Goal: Communication & Community: Answer question/provide support

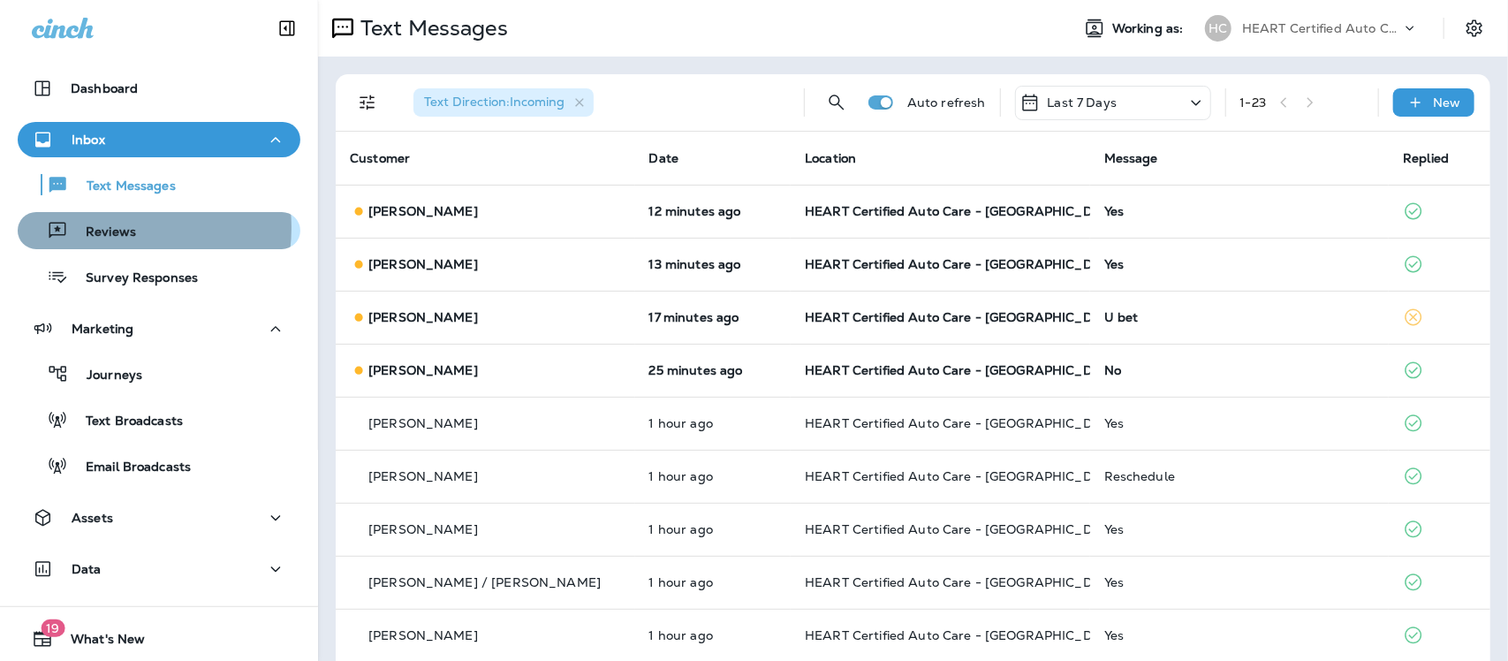
click at [103, 228] on p "Reviews" at bounding box center [102, 232] width 68 height 17
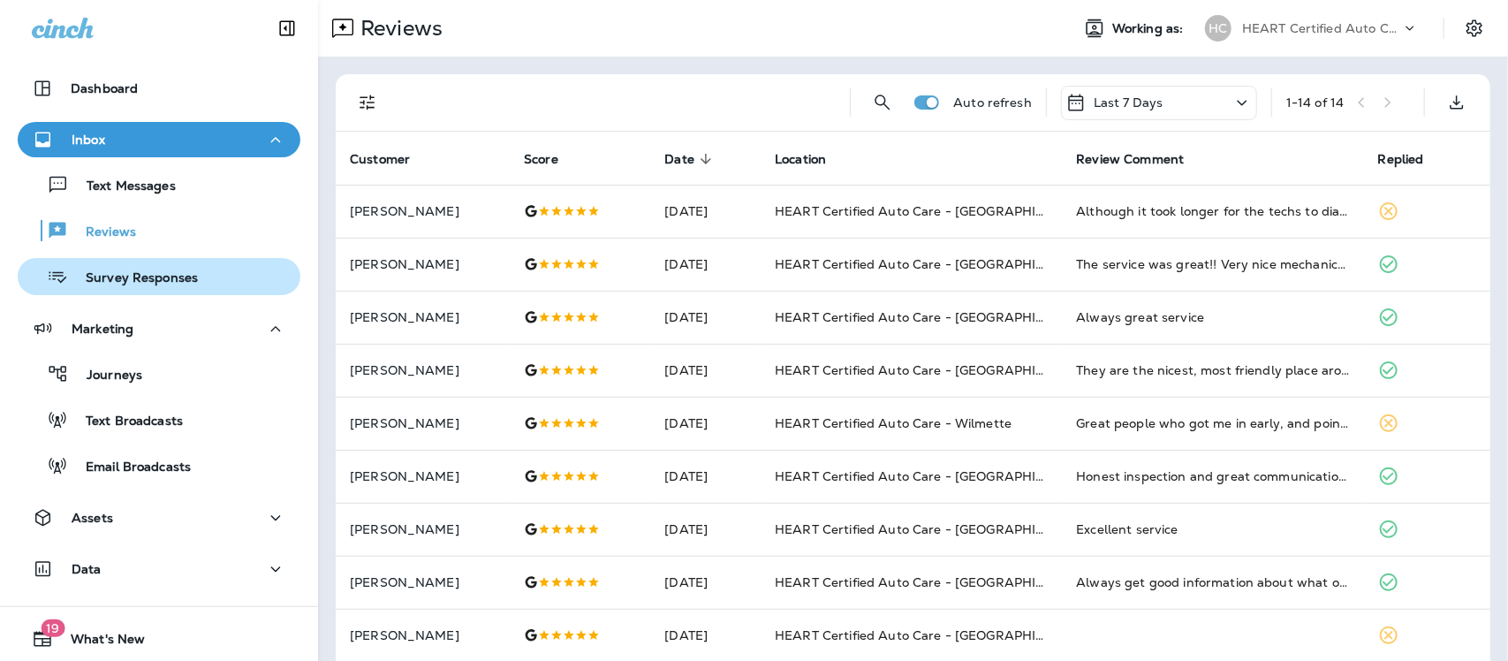
click at [110, 284] on p "Survey Responses" at bounding box center [133, 278] width 130 height 17
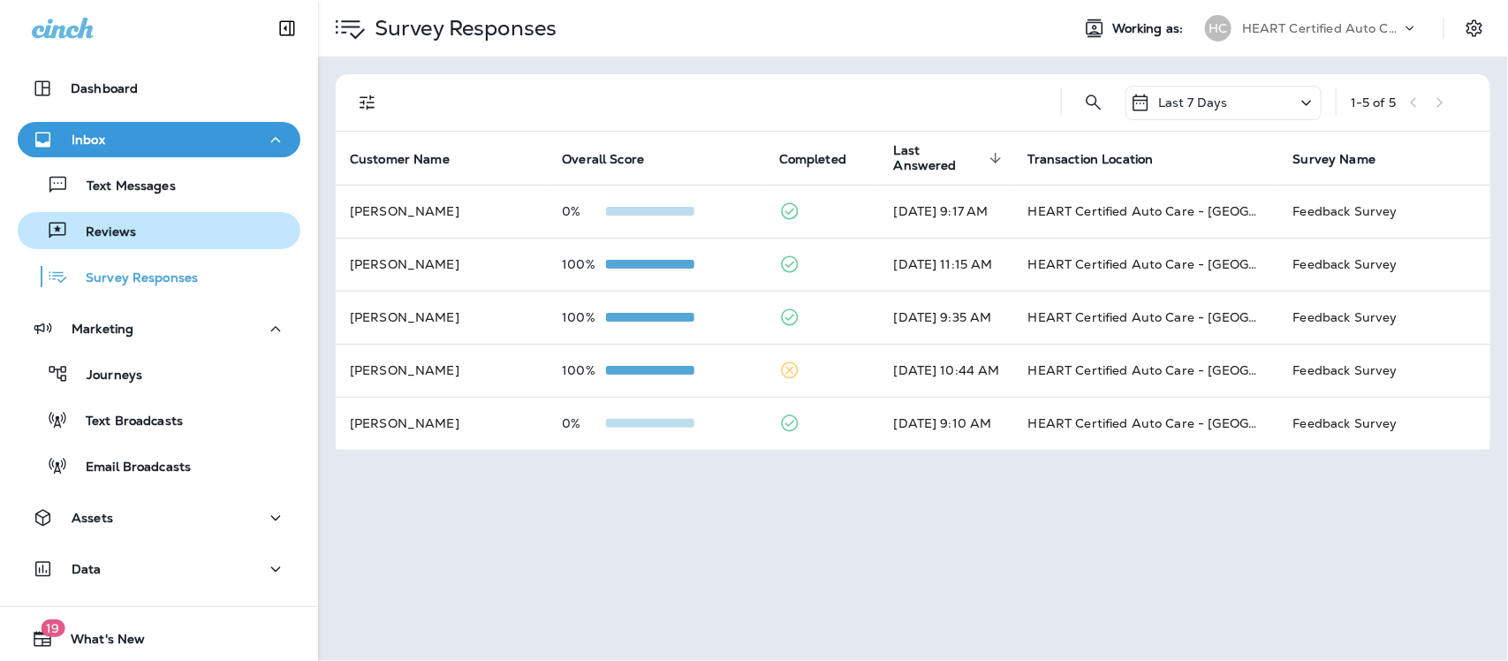
click at [137, 228] on div "Reviews" at bounding box center [159, 230] width 269 height 27
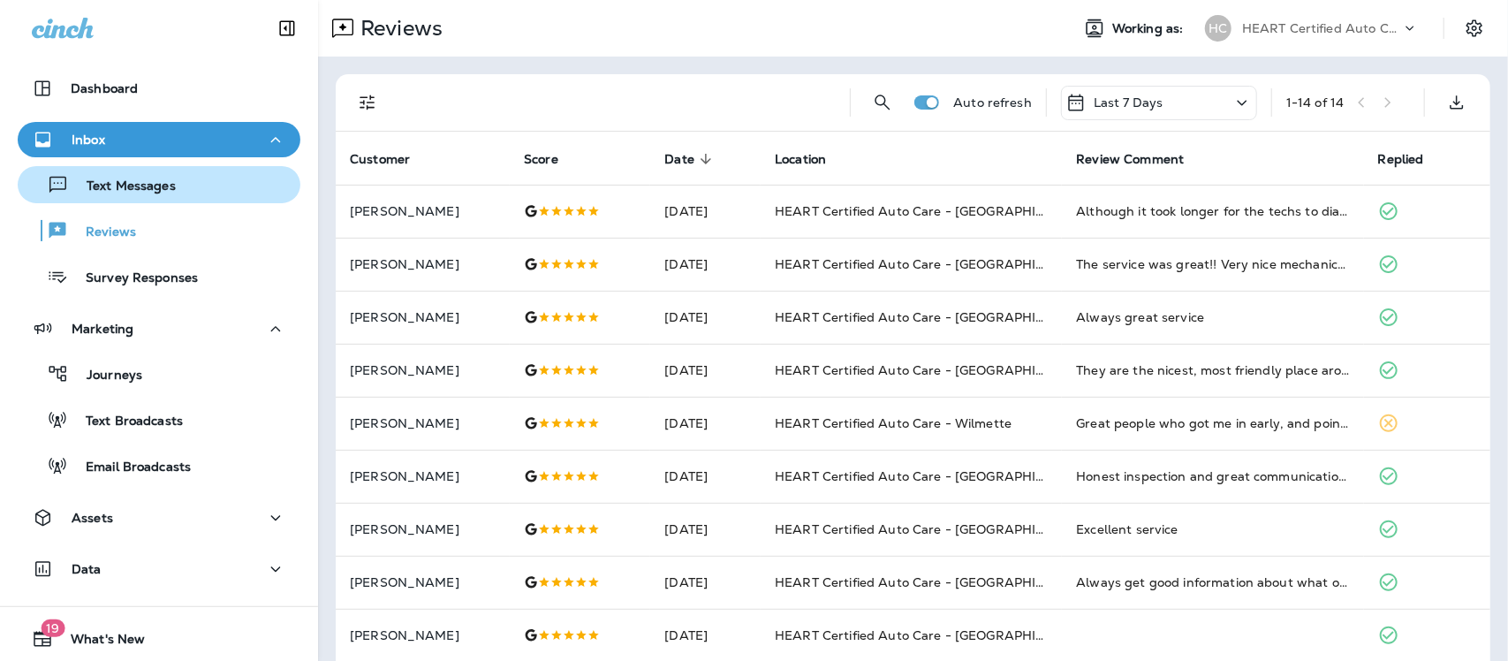
click at [135, 186] on p "Text Messages" at bounding box center [122, 186] width 107 height 17
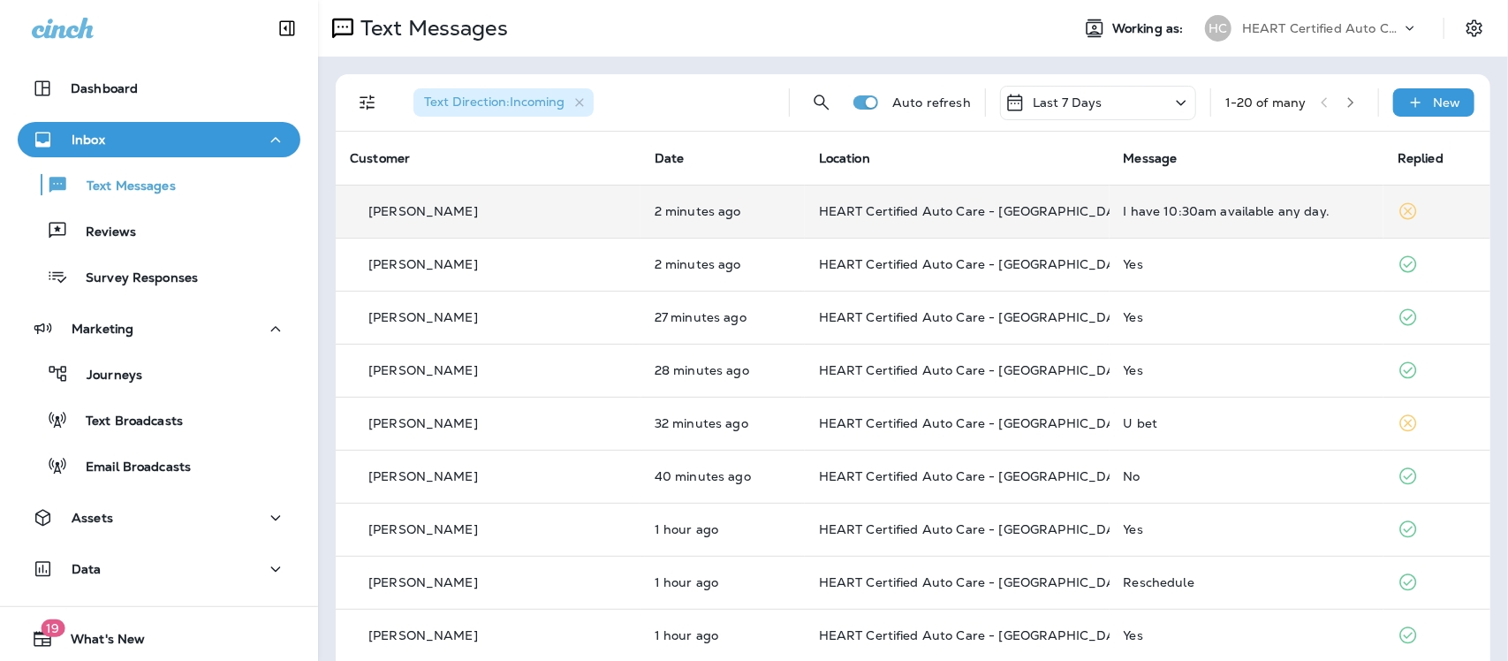
click at [1180, 209] on div "I have 10:30am available any day." at bounding box center [1247, 211] width 246 height 14
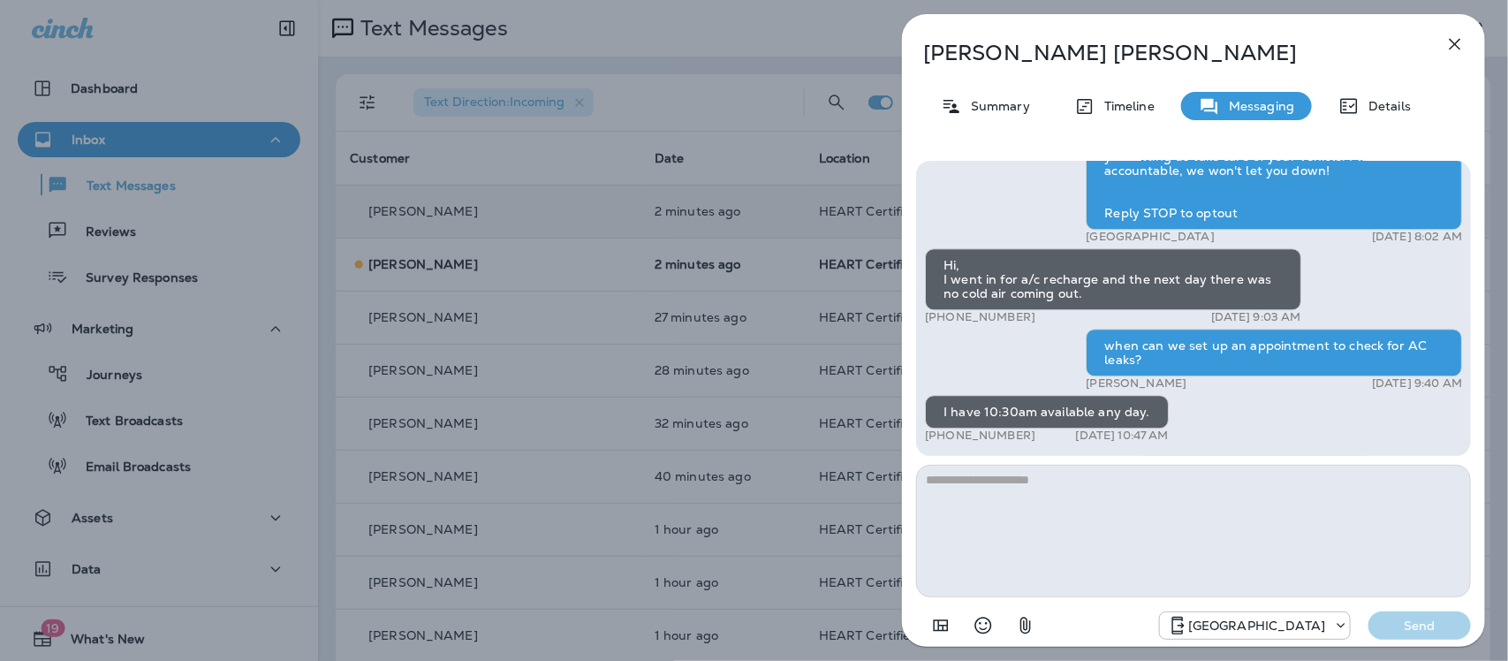
click at [1456, 41] on icon "button" at bounding box center [1454, 44] width 21 height 21
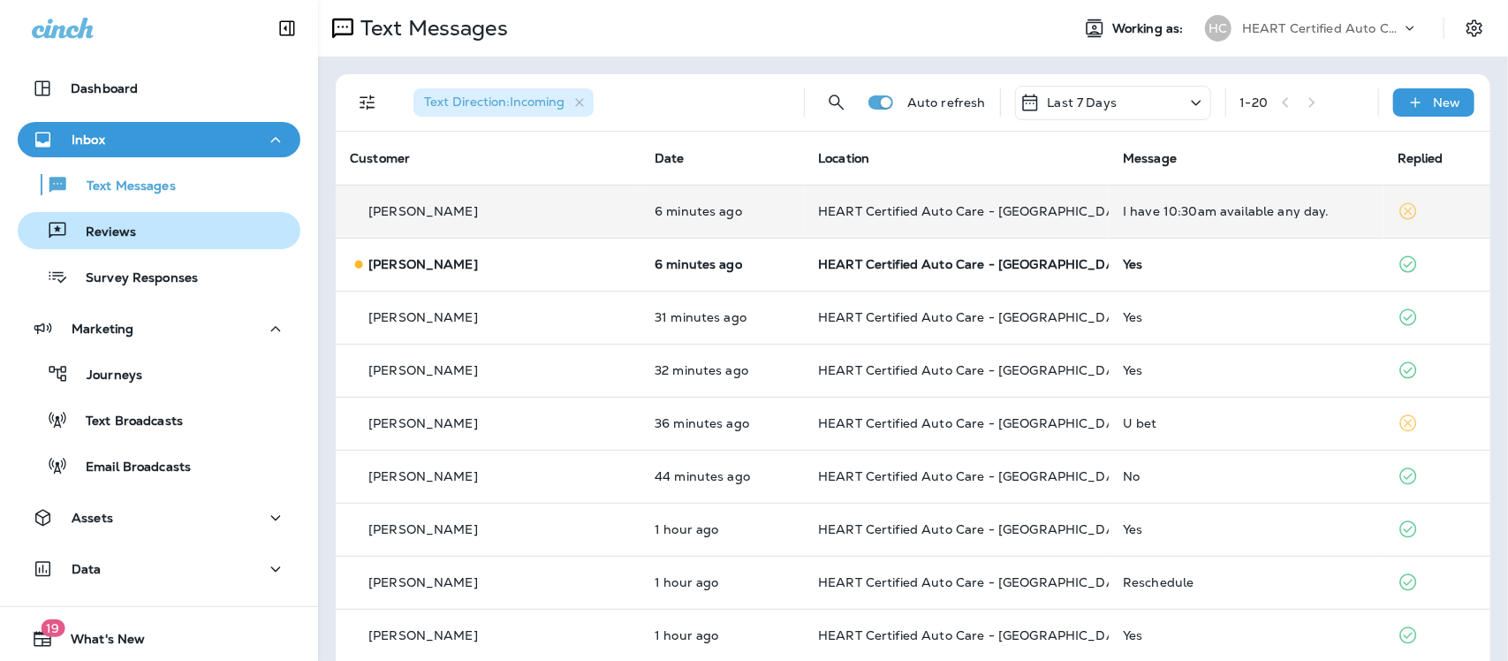
click at [103, 230] on p "Reviews" at bounding box center [102, 232] width 68 height 17
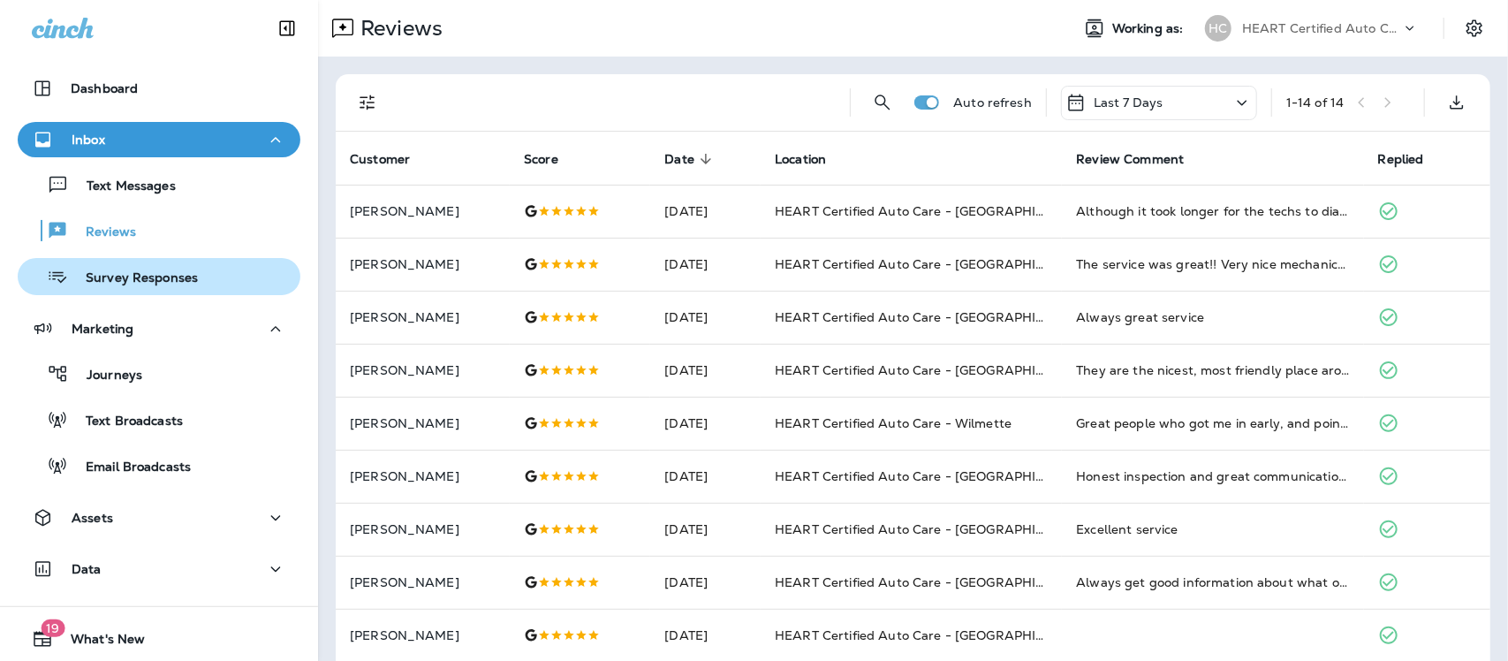
click at [121, 272] on p "Survey Responses" at bounding box center [133, 278] width 130 height 17
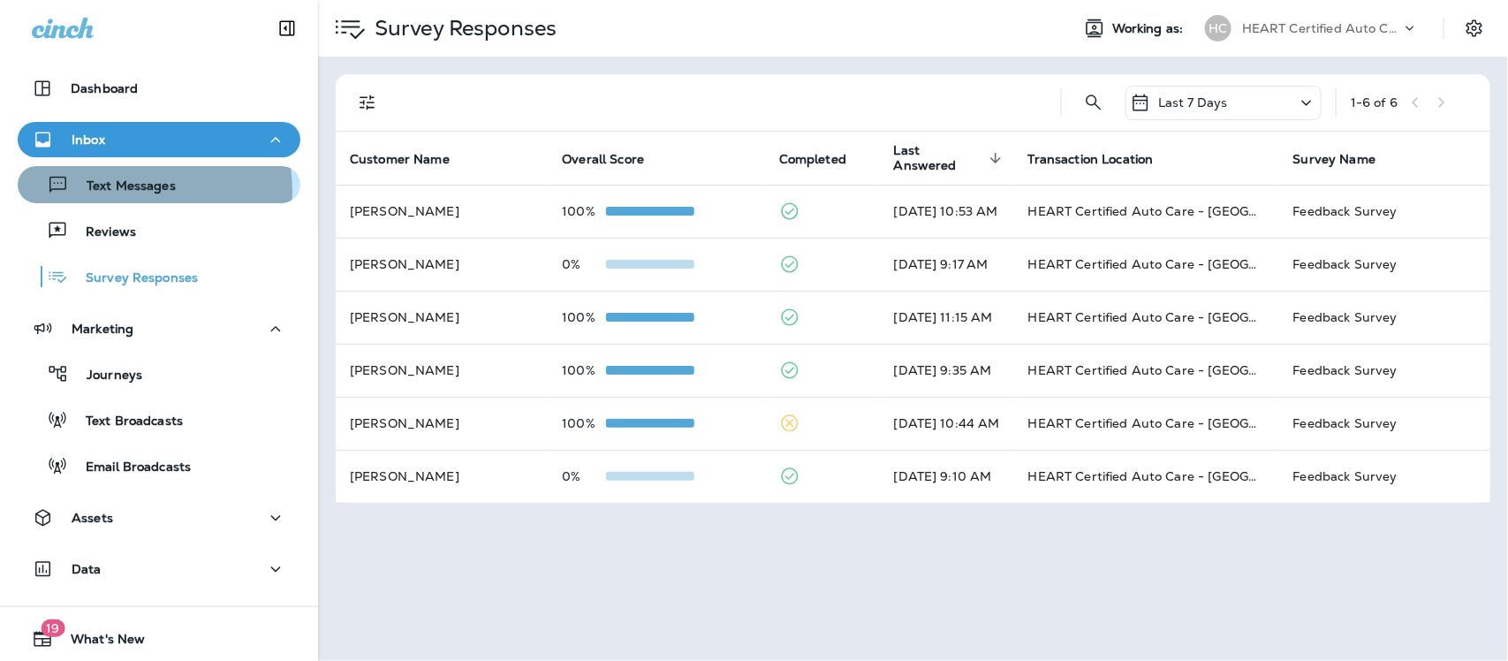
drag, startPoint x: 125, startPoint y: 191, endPoint x: 110, endPoint y: 111, distance: 80.7
click at [125, 190] on p "Text Messages" at bounding box center [122, 186] width 107 height 17
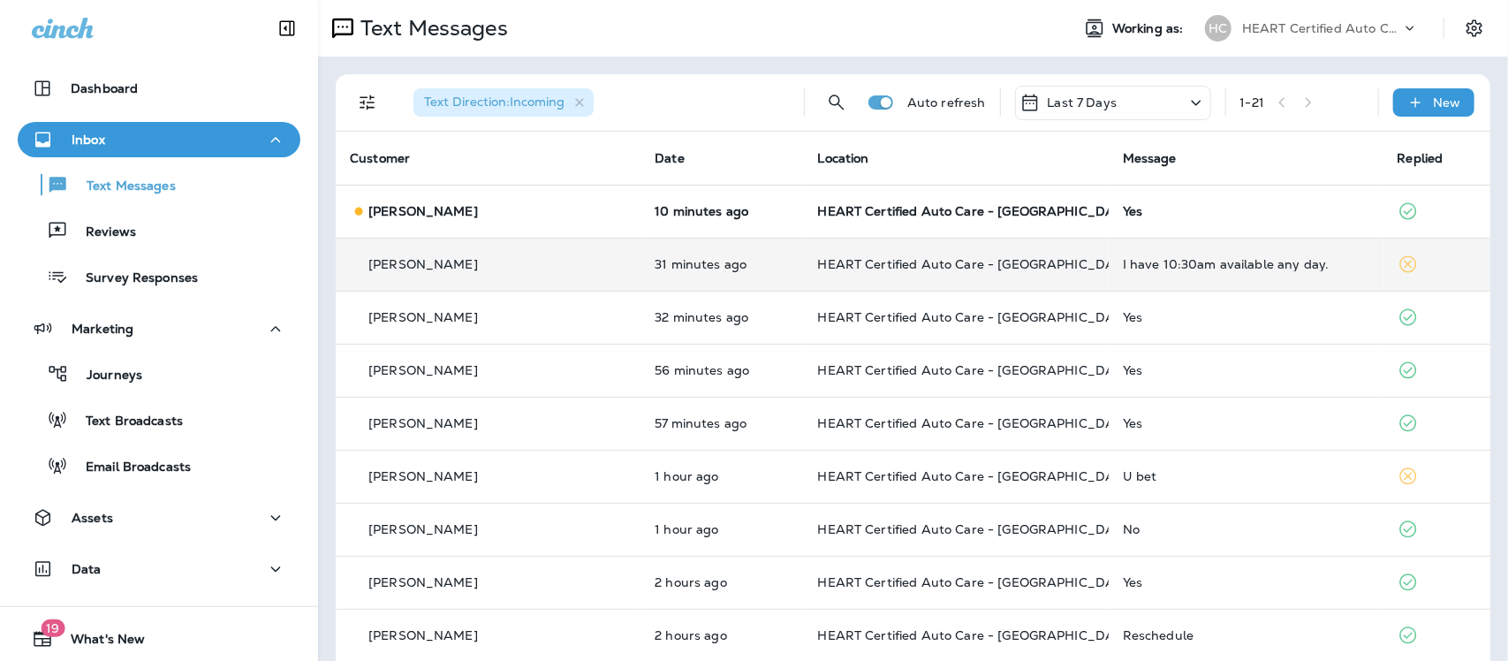
click at [1229, 265] on div "I have 10:30am available any day." at bounding box center [1246, 264] width 246 height 14
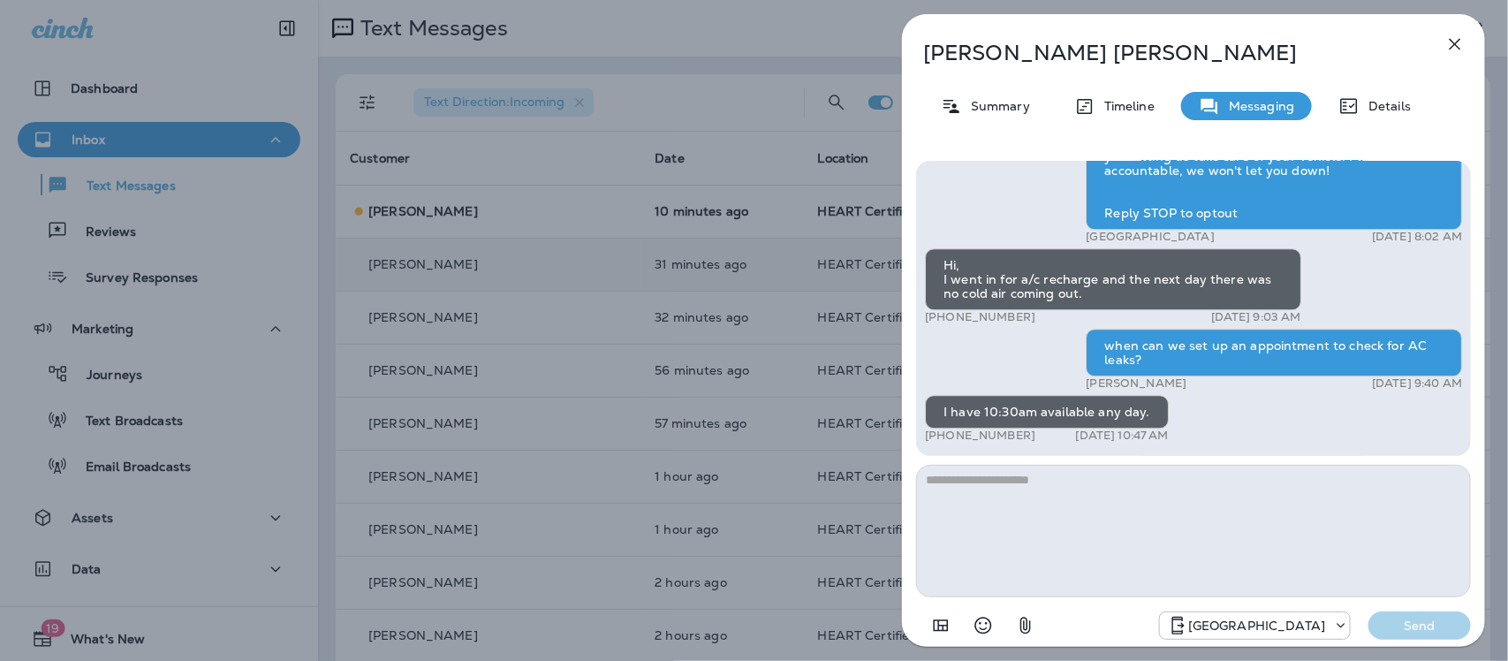
click at [1004, 488] on textarea at bounding box center [1193, 531] width 555 height 133
type textarea "*"
type textarea "**********"
click at [1413, 623] on p "Send" at bounding box center [1419, 625] width 74 height 16
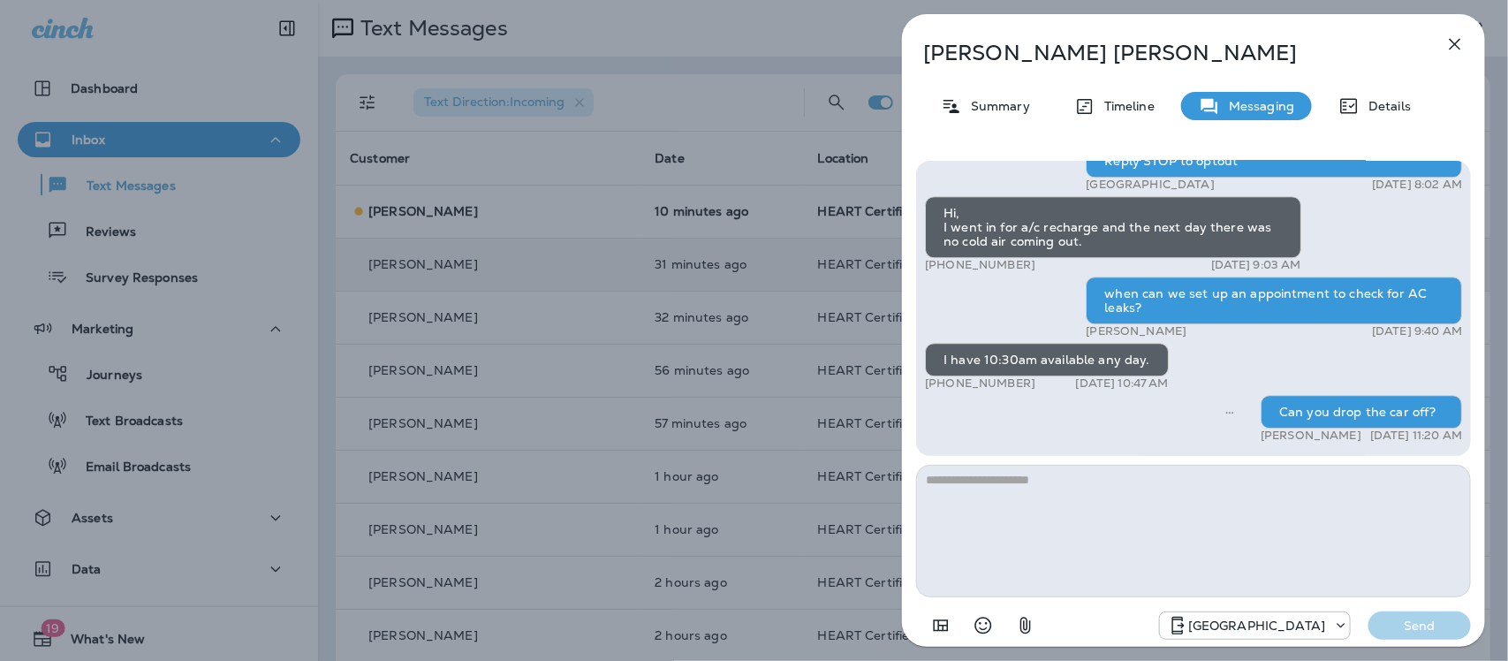
click at [1455, 37] on icon "button" at bounding box center [1454, 44] width 21 height 21
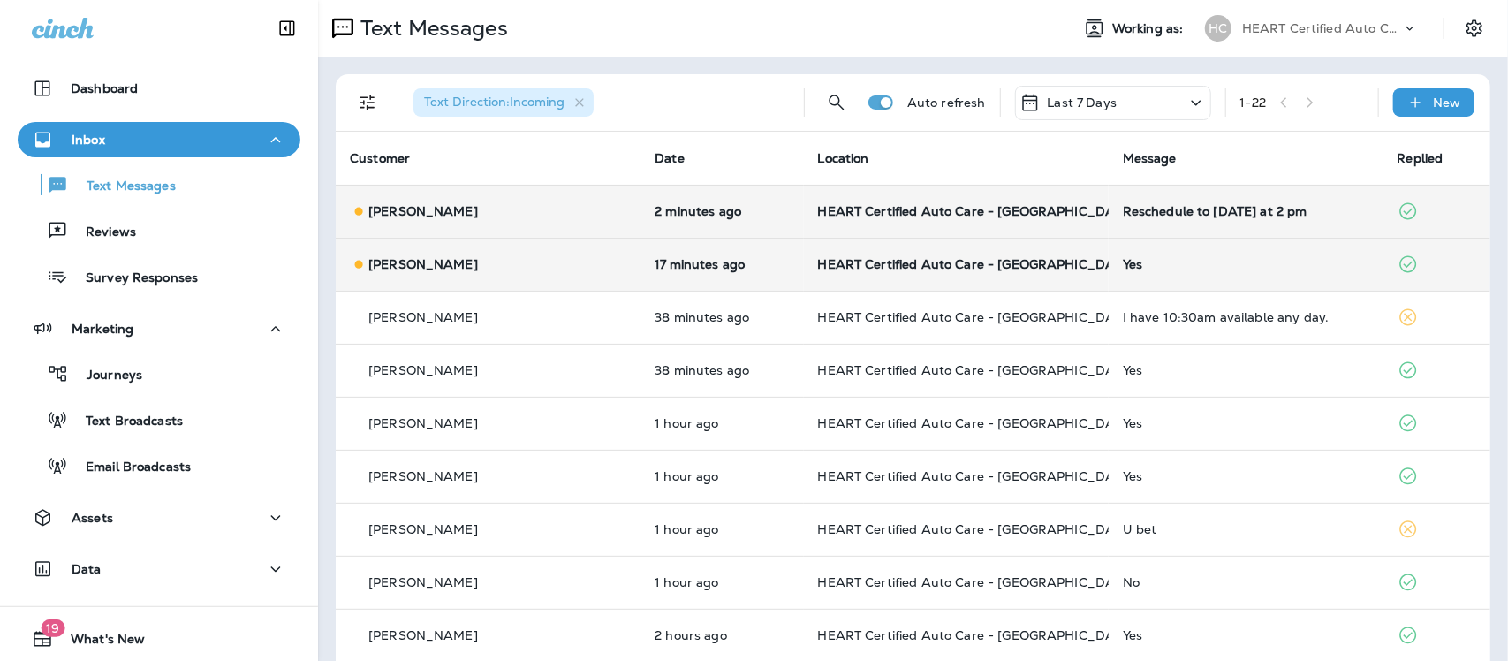
click at [1168, 218] on td "Reschedule to [DATE] at 2 pm" at bounding box center [1246, 211] width 275 height 53
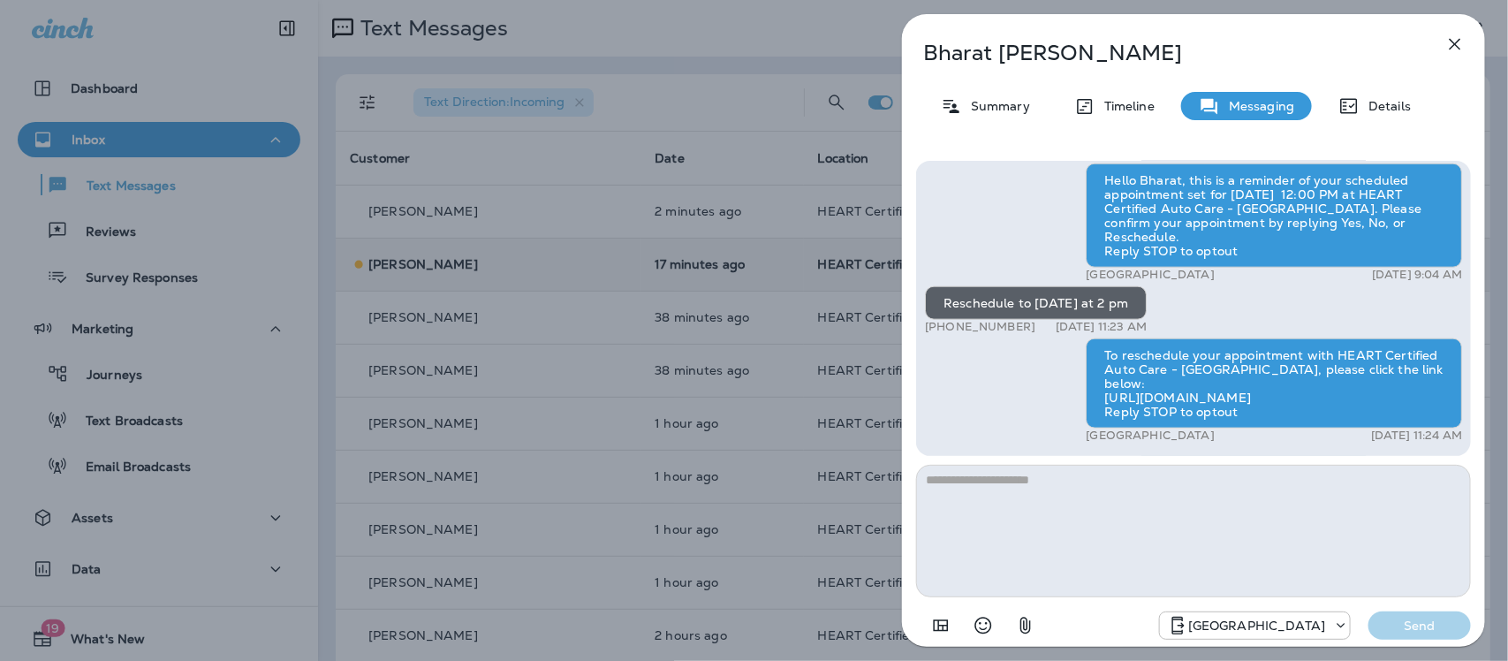
click at [1454, 46] on icon "button" at bounding box center [1454, 44] width 21 height 21
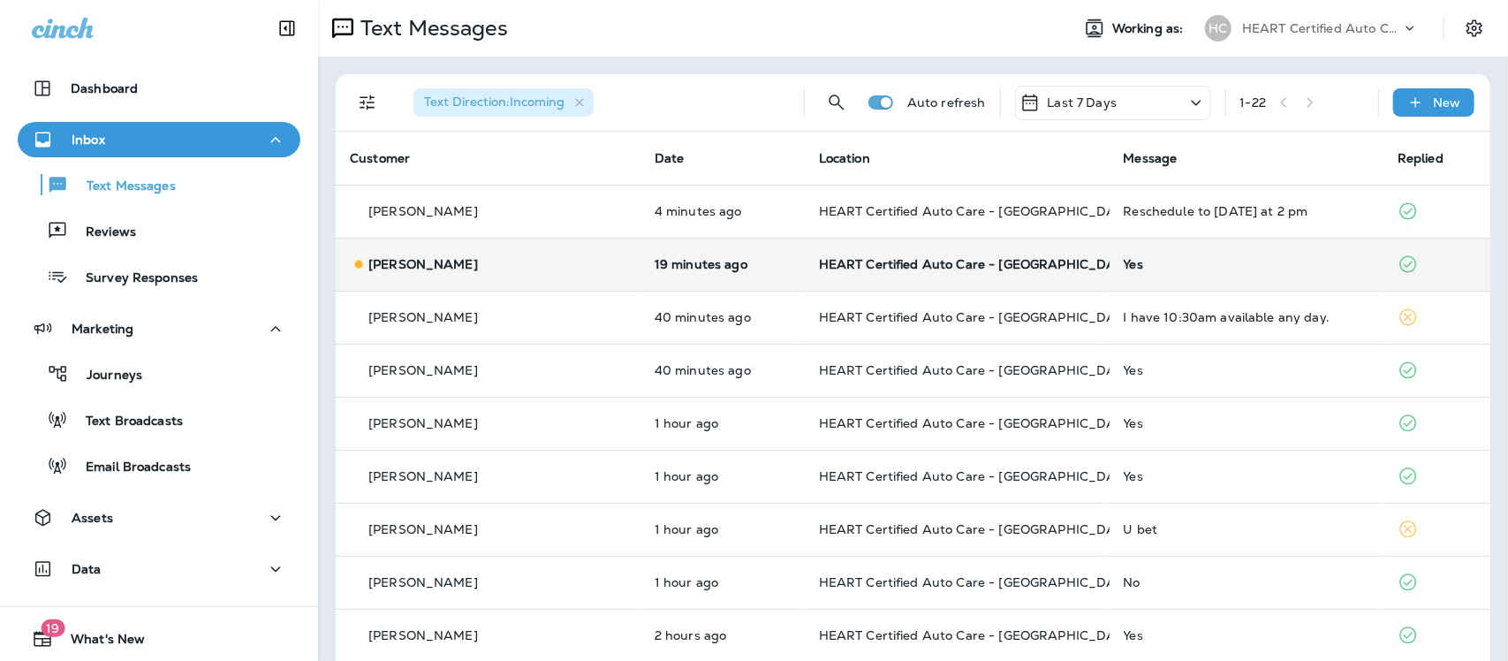
click at [1124, 258] on div "Yes" at bounding box center [1247, 264] width 246 height 14
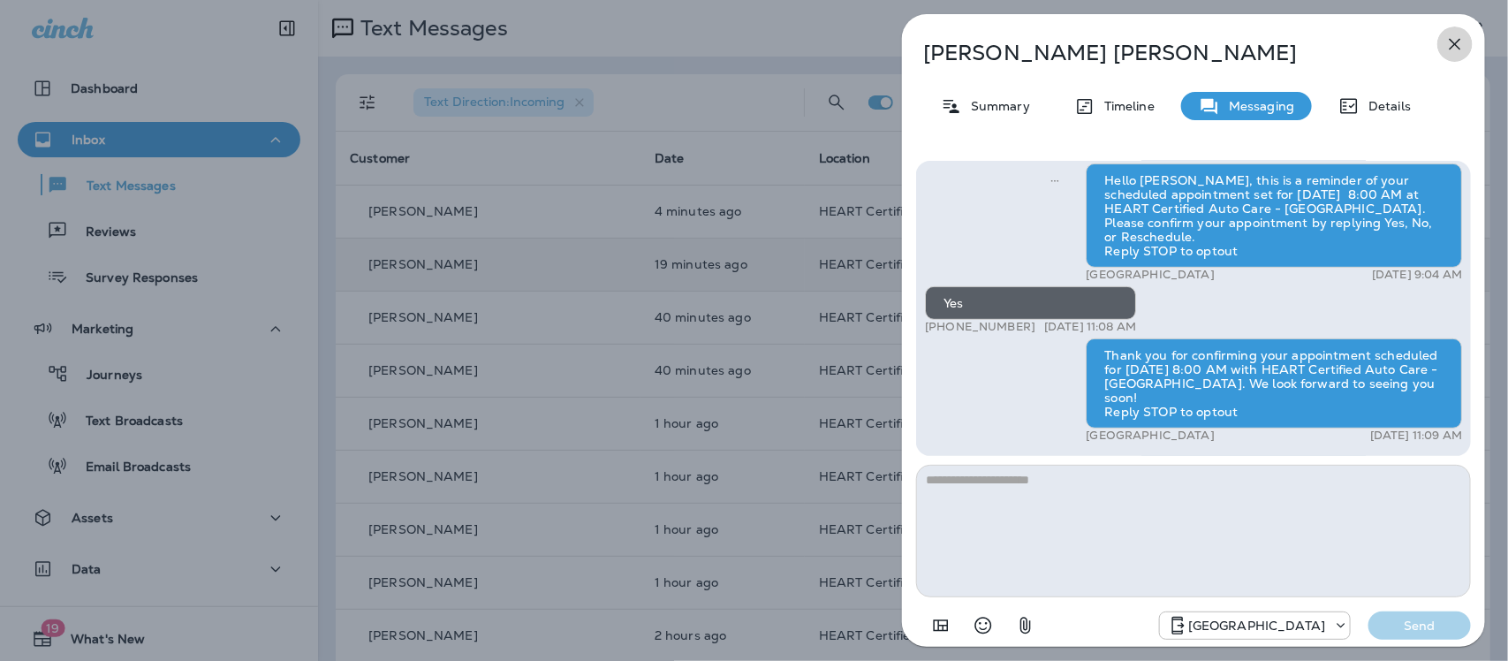
click at [1455, 38] on icon "button" at bounding box center [1454, 44] width 21 height 21
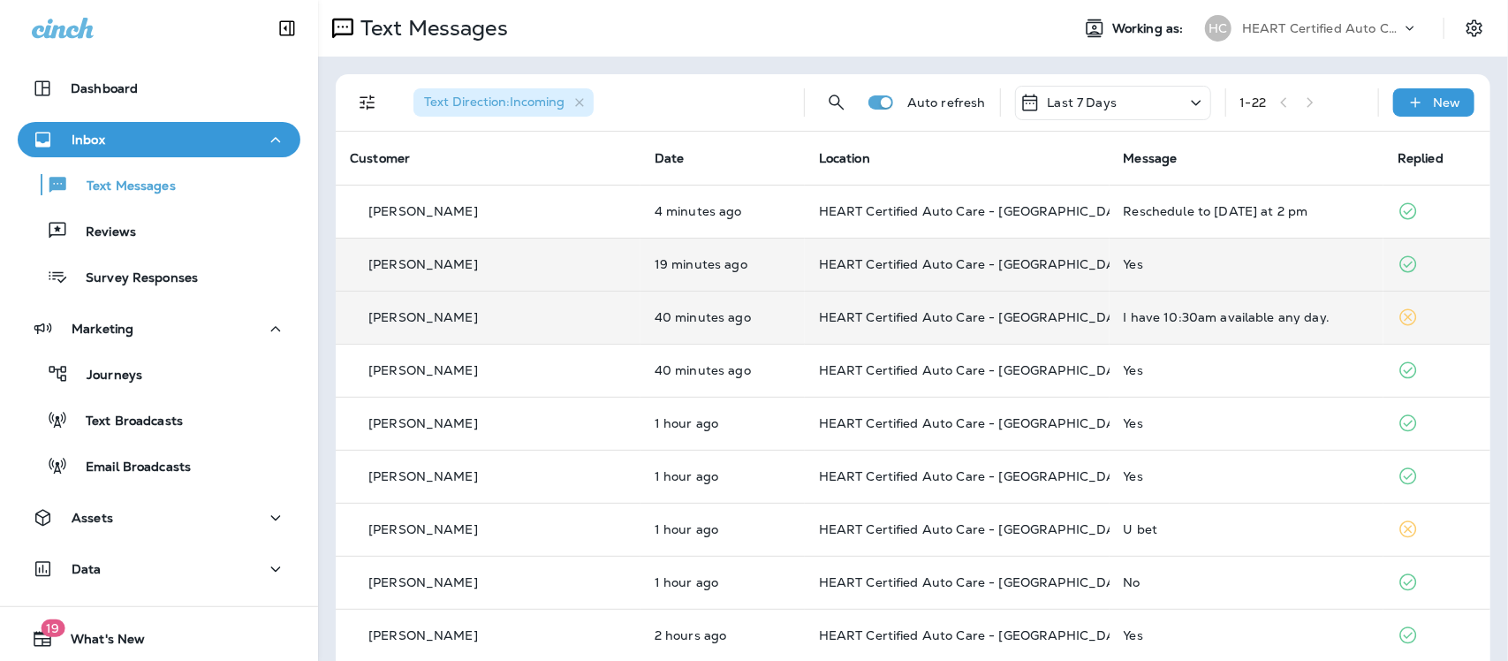
click at [1169, 318] on div "I have 10:30am available any day." at bounding box center [1247, 317] width 246 height 14
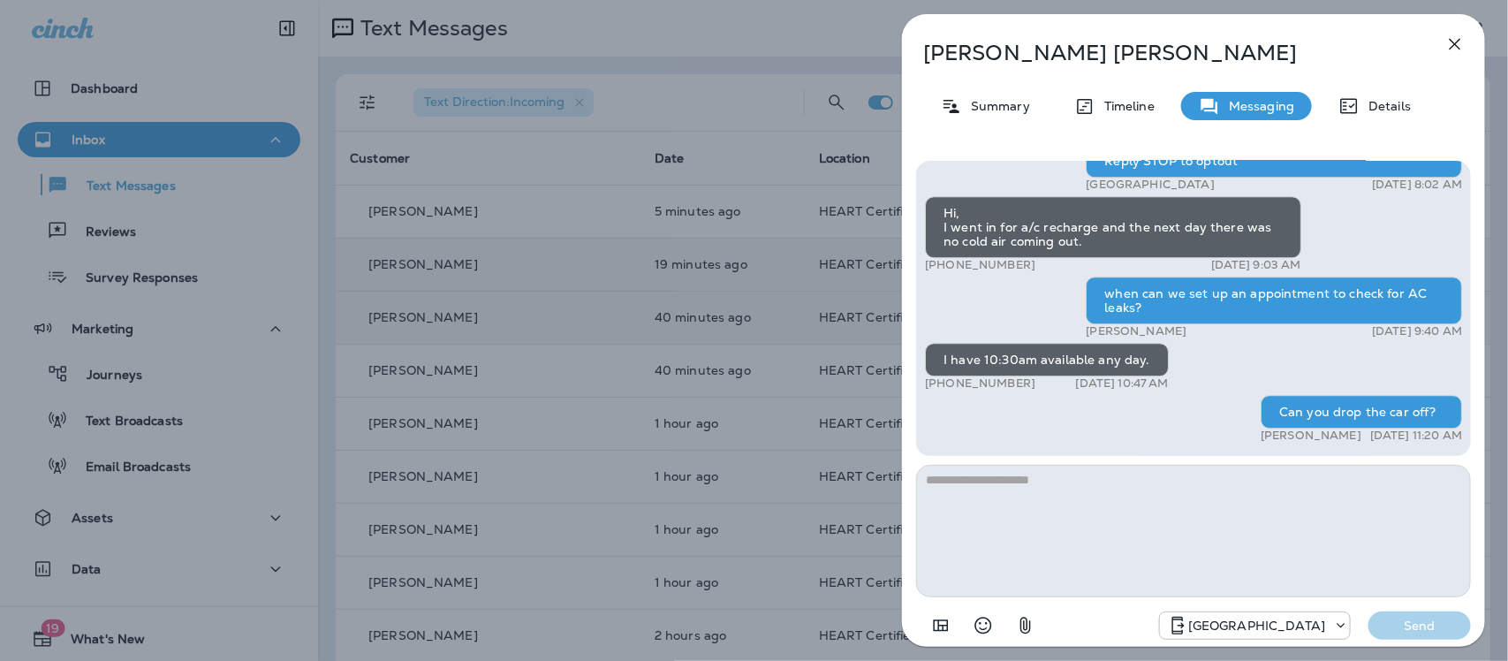
click at [1456, 44] on icon "button" at bounding box center [1454, 44] width 21 height 21
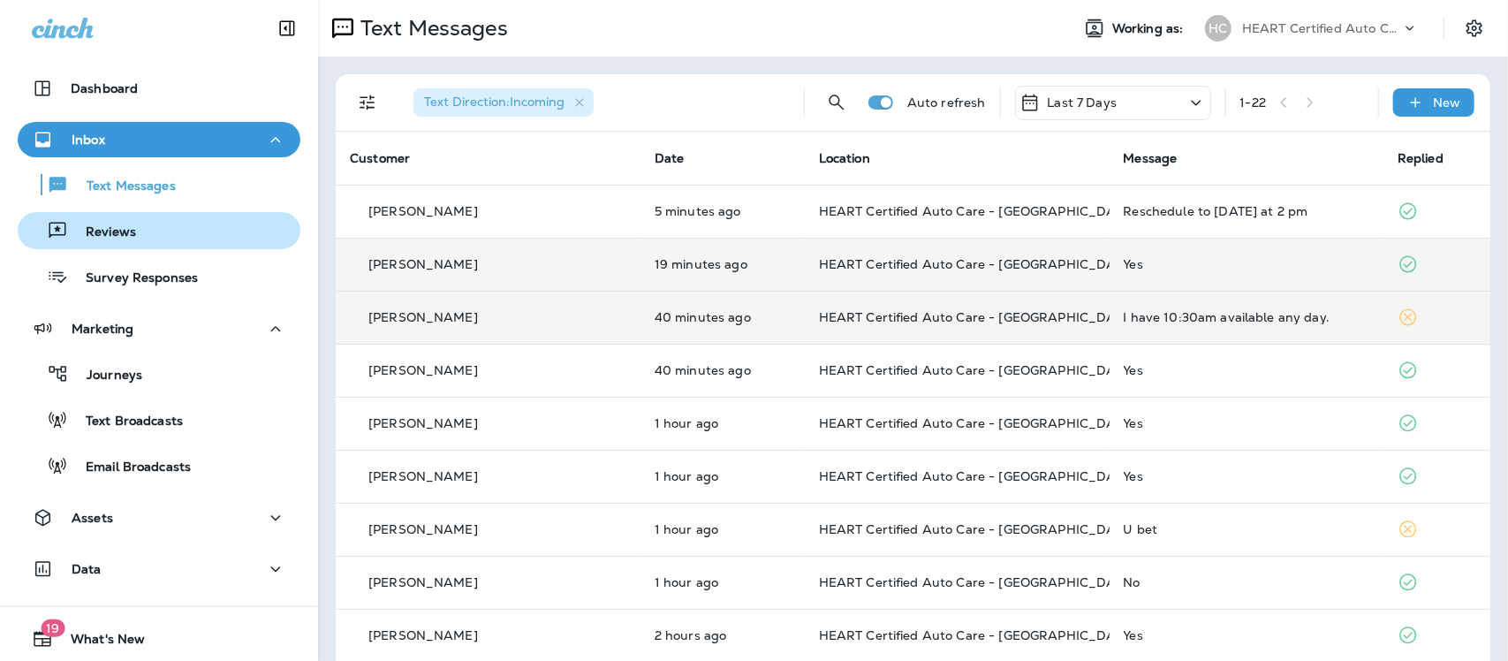
click at [116, 224] on p "Reviews" at bounding box center [102, 232] width 68 height 17
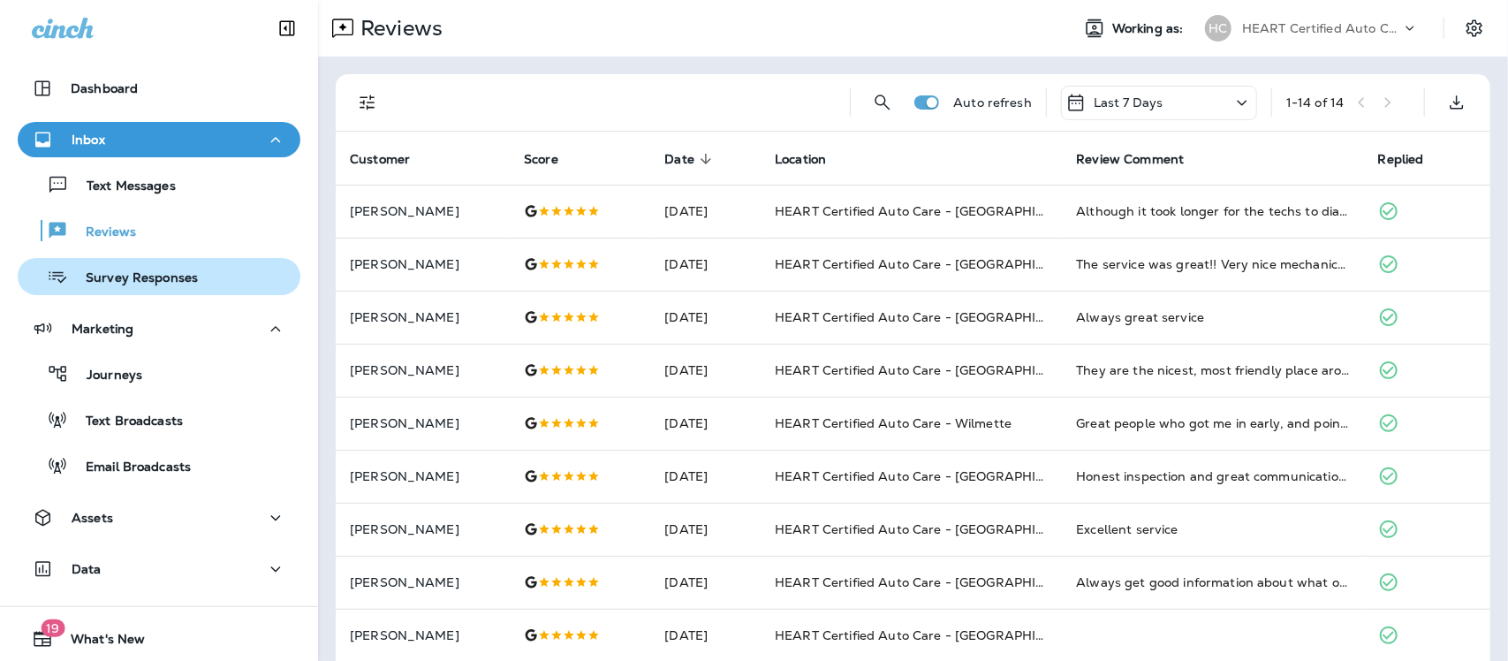
click at [106, 281] on p "Survey Responses" at bounding box center [133, 278] width 130 height 17
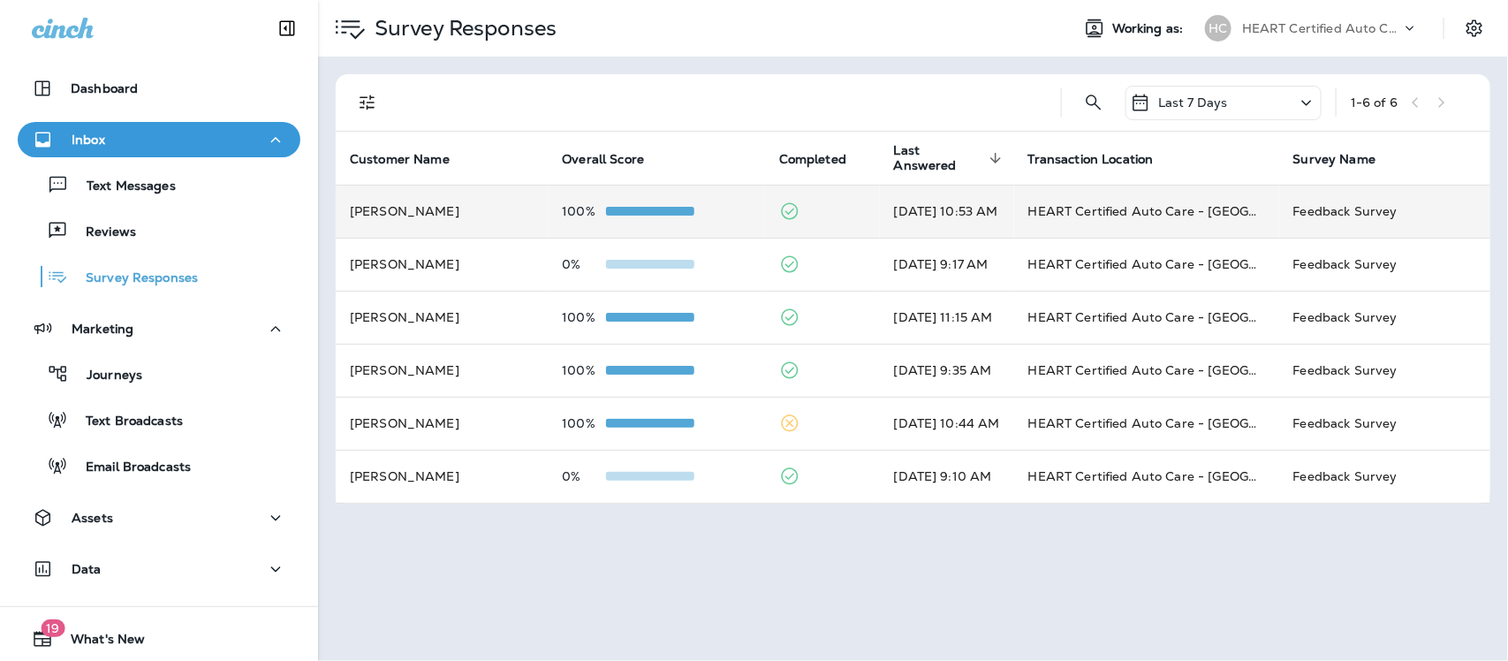
click at [1124, 209] on td "HEART Certified Auto Care - [GEOGRAPHIC_DATA]" at bounding box center [1146, 211] width 265 height 53
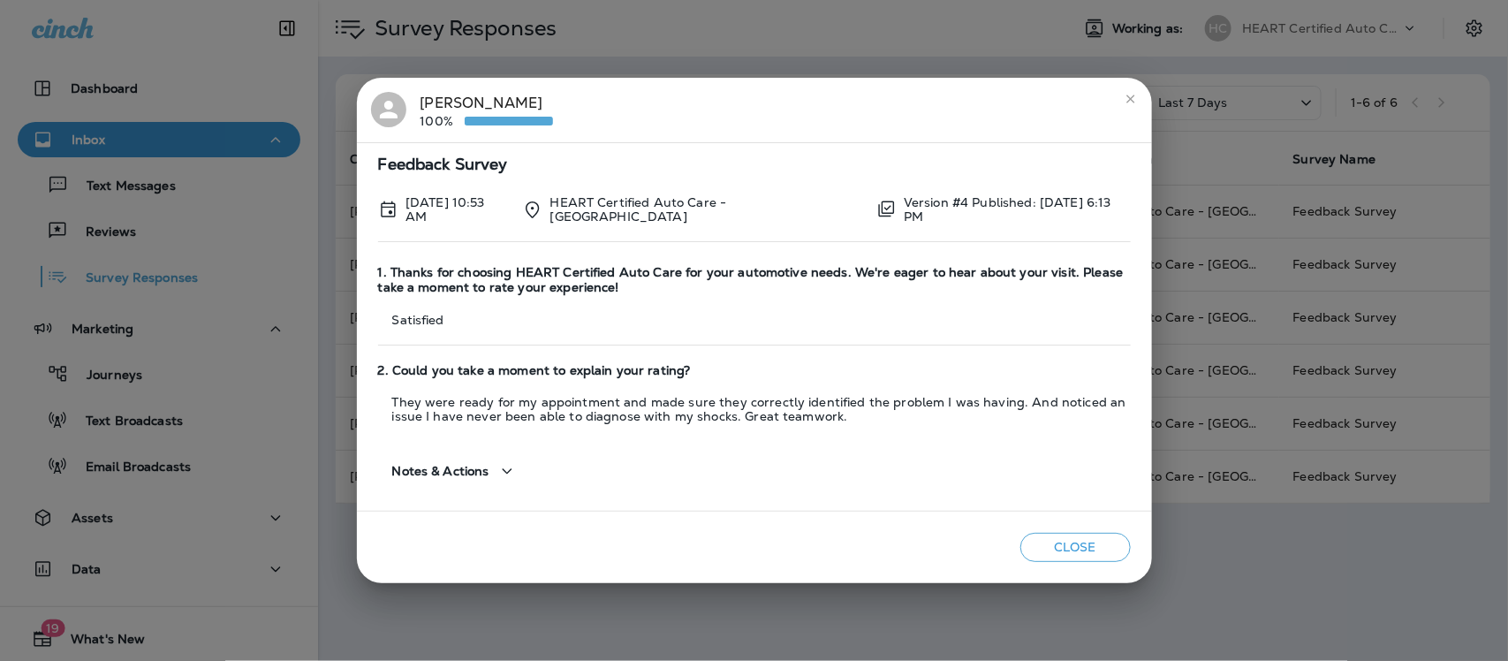
click at [1133, 98] on icon "close" at bounding box center [1130, 99] width 8 height 8
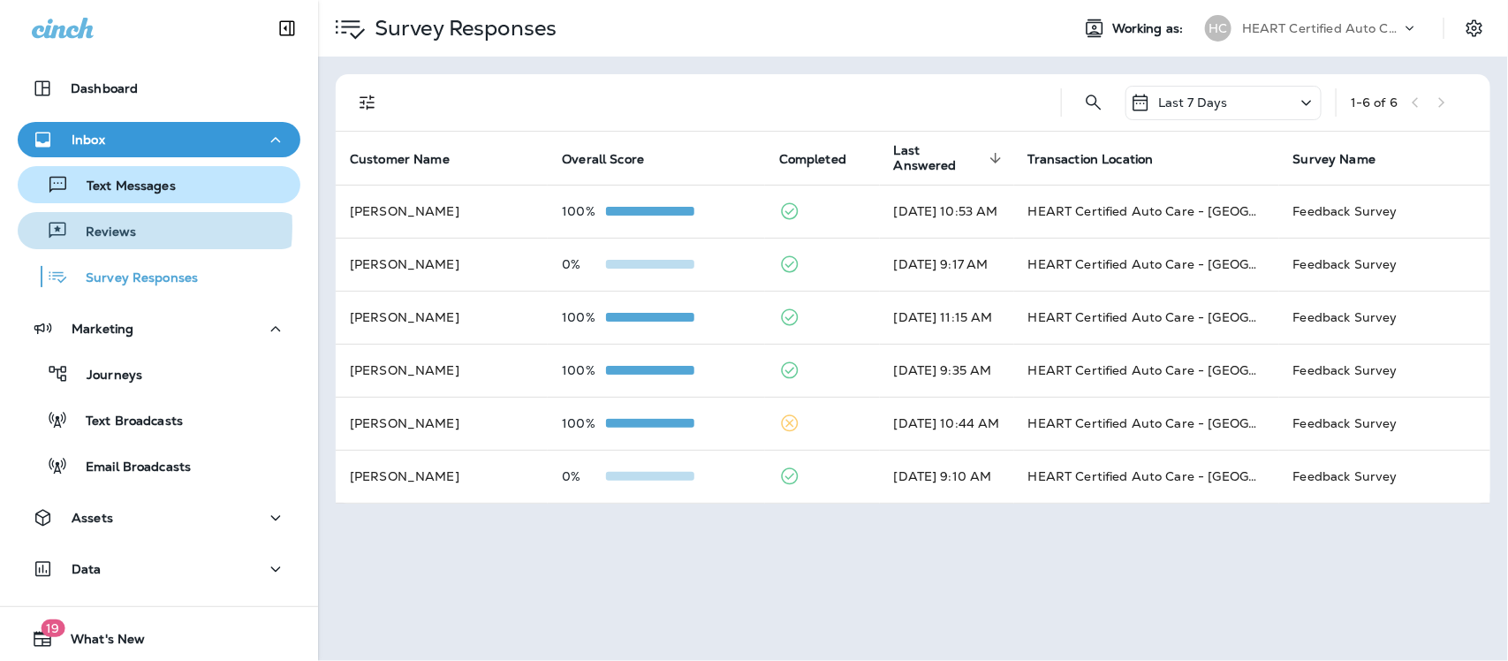
drag, startPoint x: 111, startPoint y: 227, endPoint x: 139, endPoint y: 182, distance: 52.7
click at [113, 222] on div "Reviews" at bounding box center [80, 230] width 111 height 27
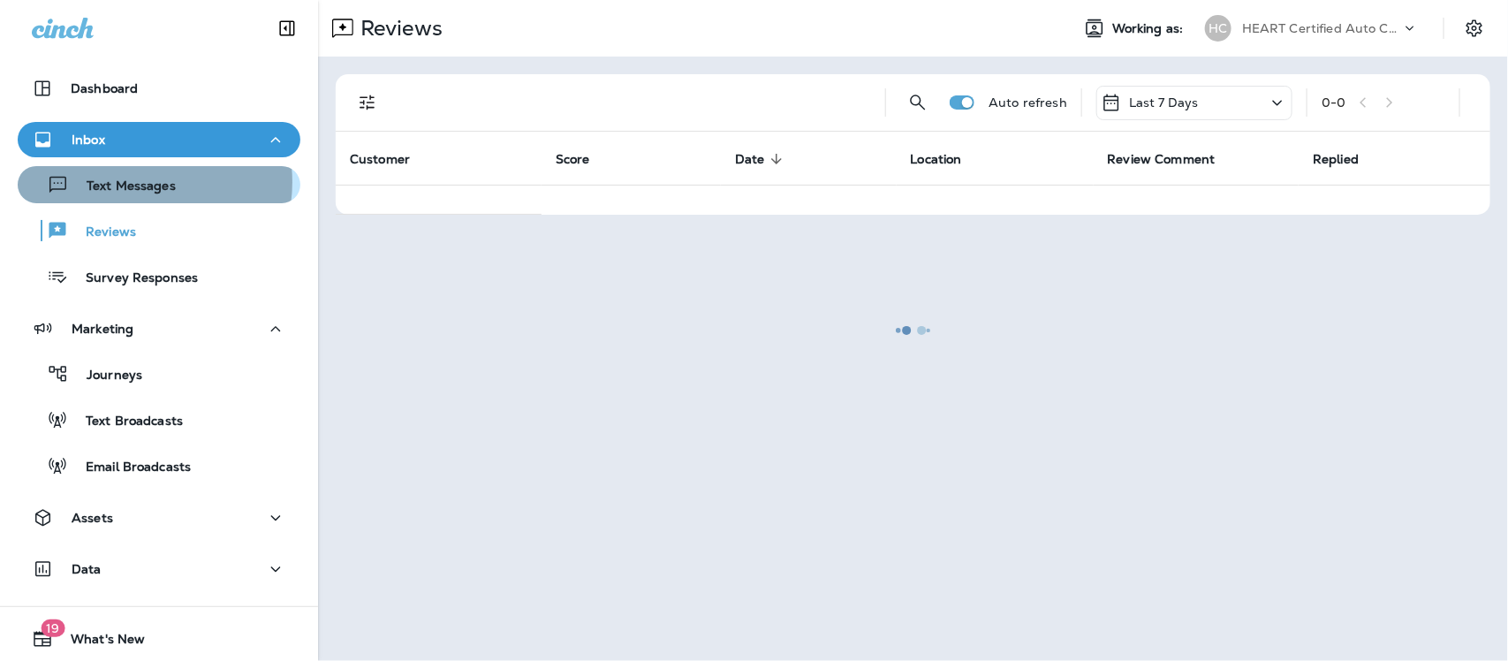
click at [140, 182] on p "Text Messages" at bounding box center [122, 186] width 107 height 17
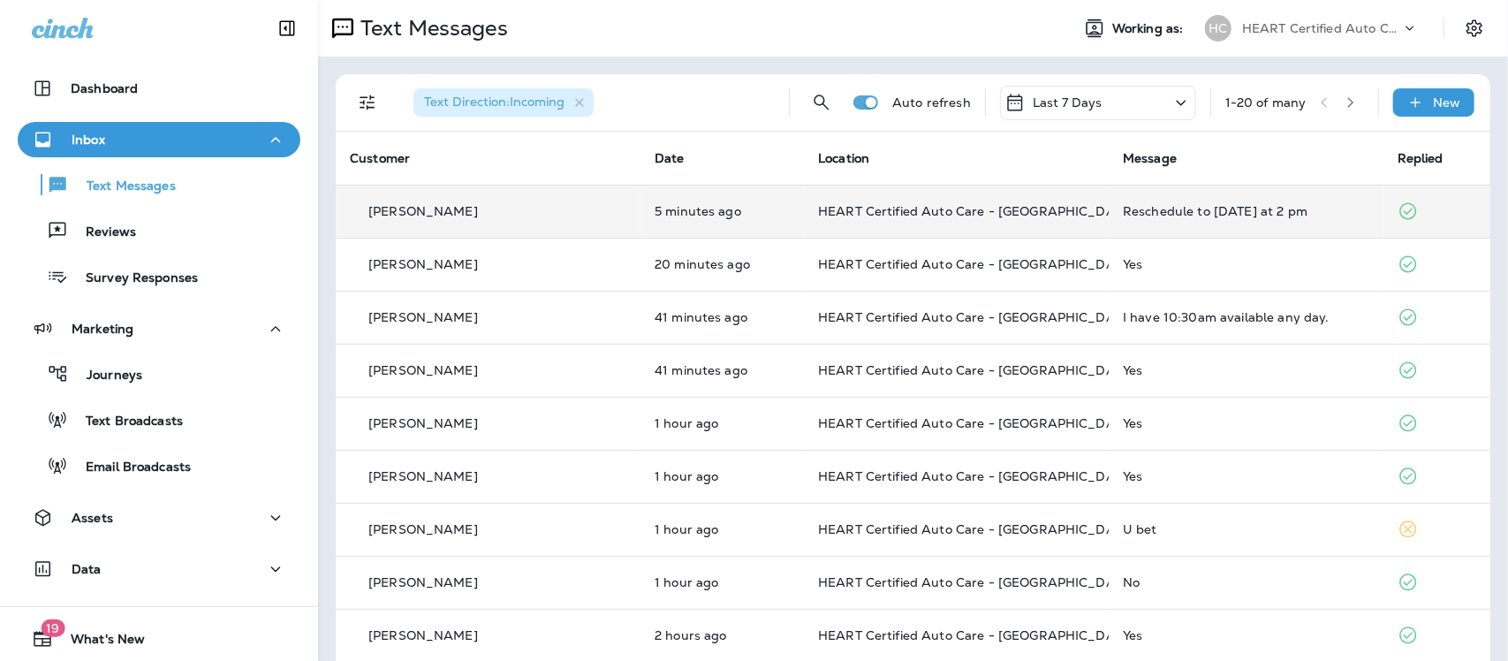
click at [1141, 210] on div "Reschedule to [DATE] at 2 pm" at bounding box center [1246, 211] width 246 height 14
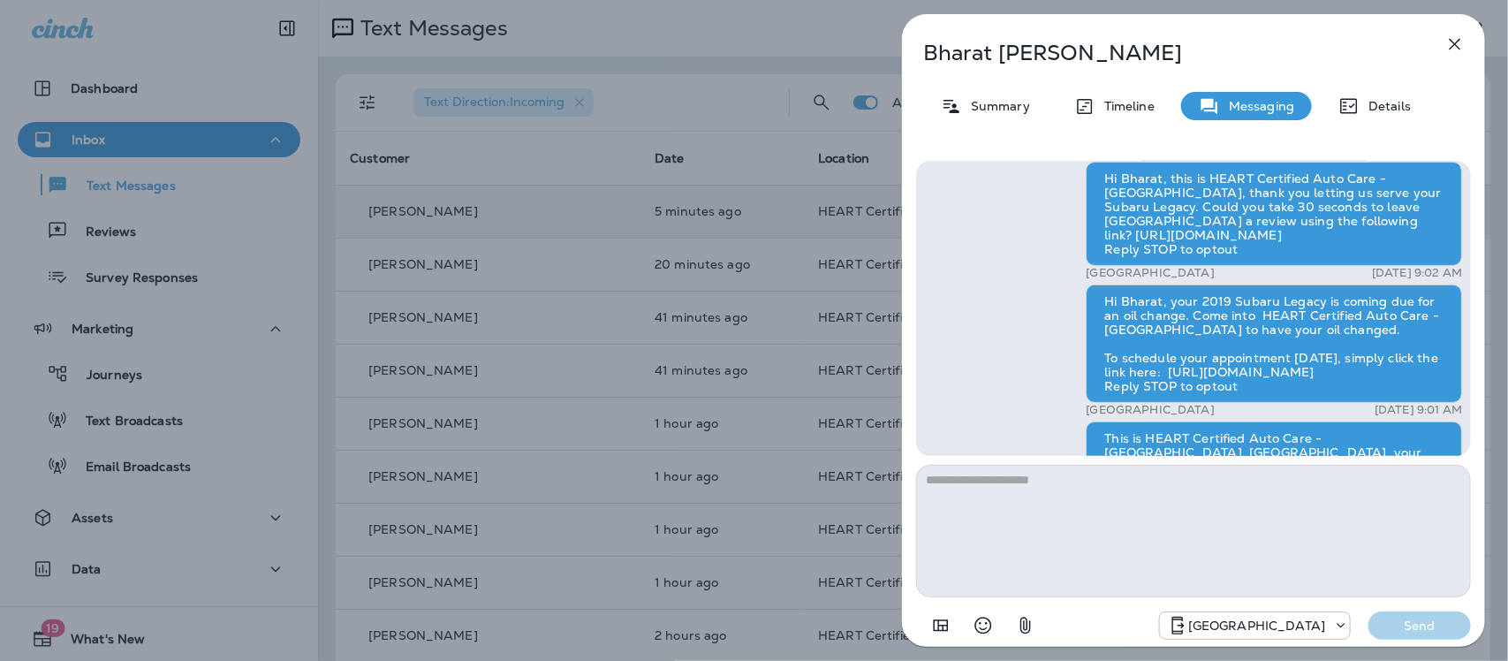
scroll to position [-663, 0]
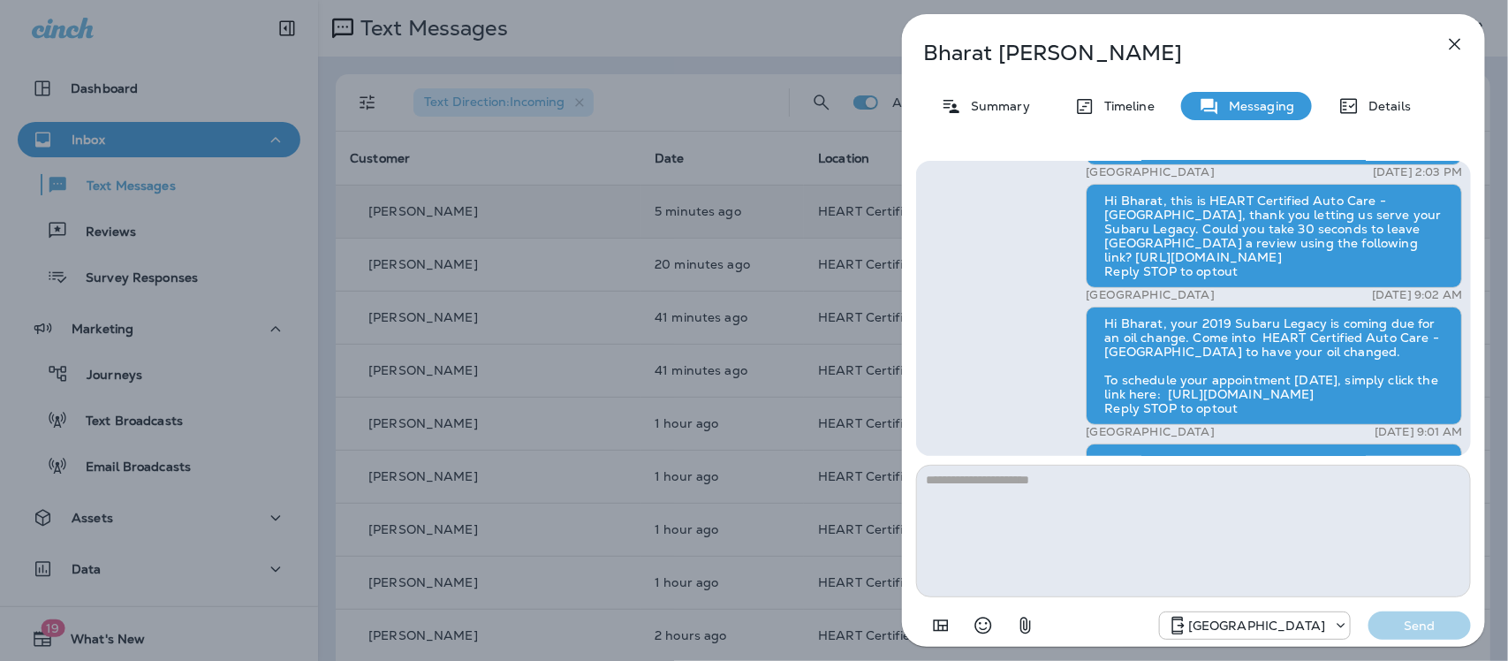
click at [1455, 42] on icon "button" at bounding box center [1454, 44] width 21 height 21
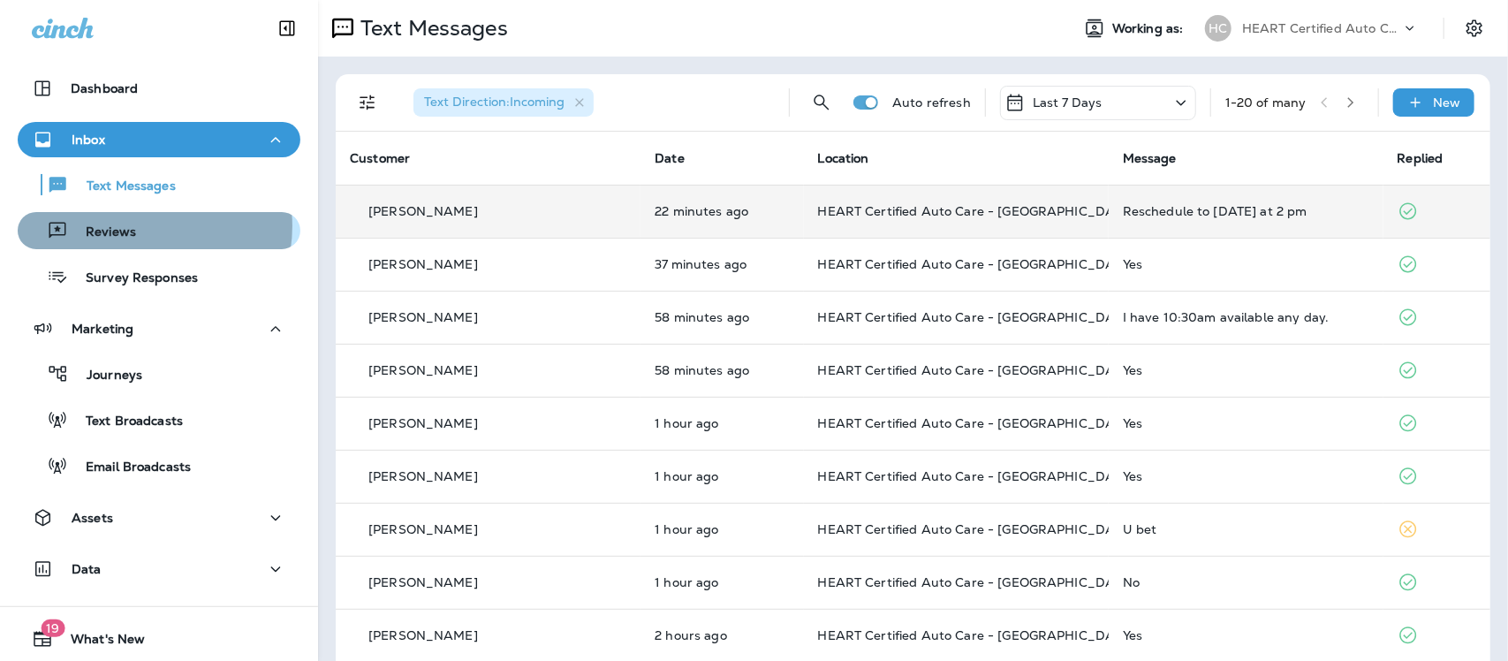
drag, startPoint x: 139, startPoint y: 226, endPoint x: 200, endPoint y: 230, distance: 61.1
click at [139, 227] on div "Reviews" at bounding box center [159, 230] width 269 height 27
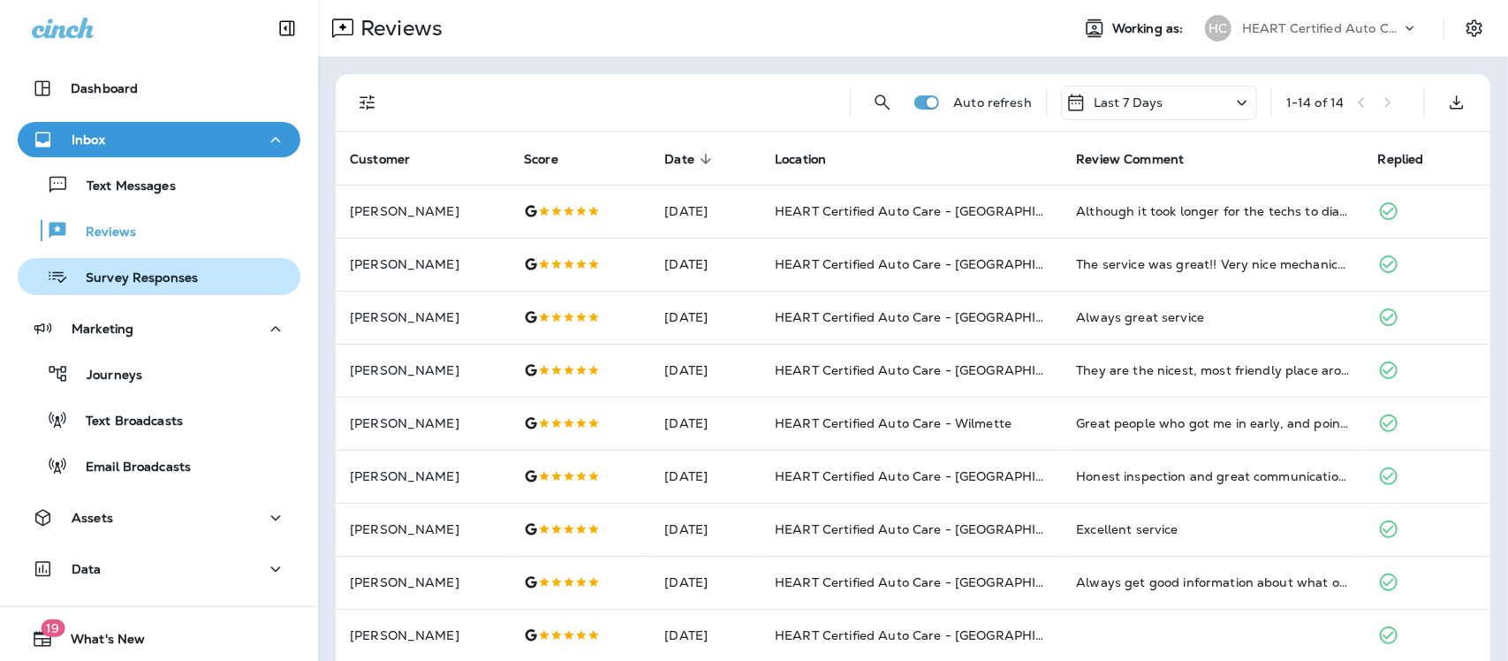
click at [148, 280] on p "Survey Responses" at bounding box center [133, 278] width 130 height 17
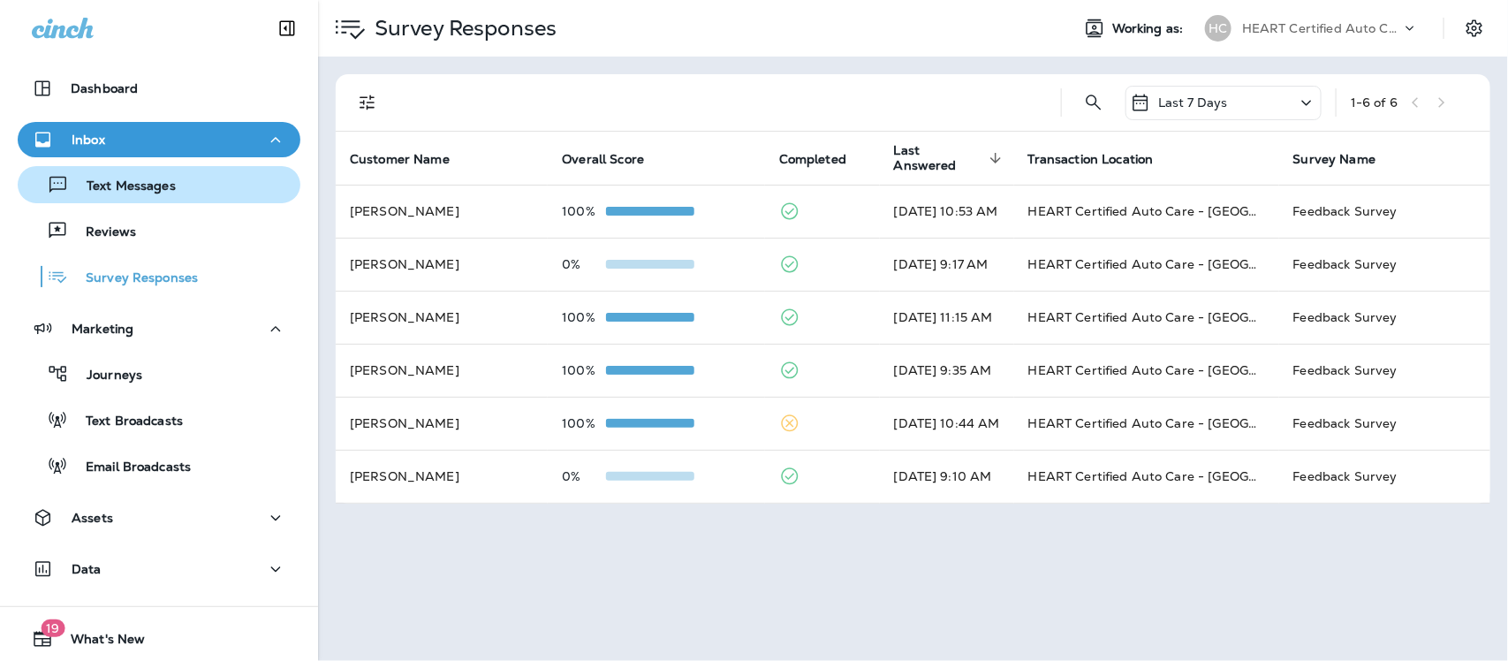
click at [112, 179] on p "Text Messages" at bounding box center [122, 186] width 107 height 17
